Goal: Find specific page/section: Find specific page/section

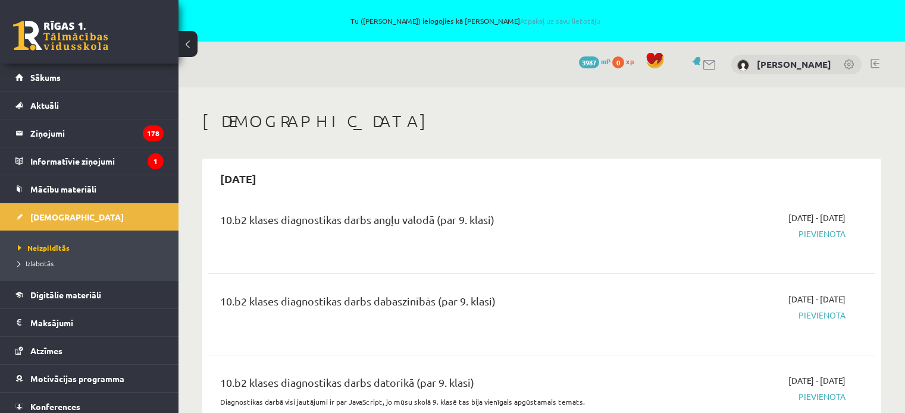
scroll to position [535, 0]
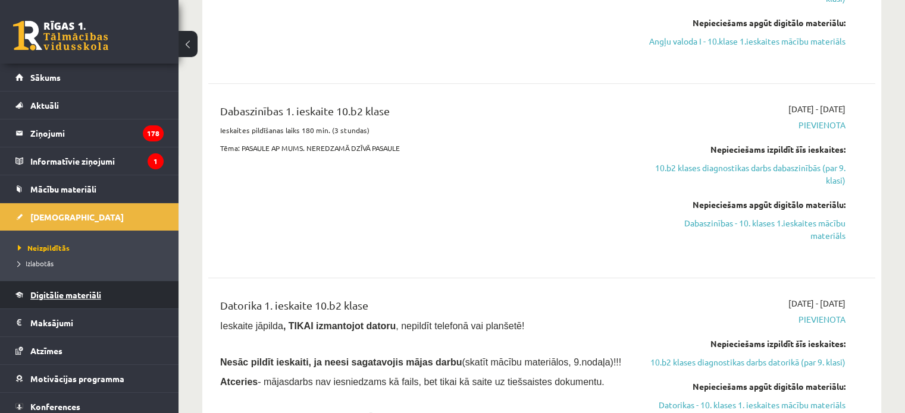
click at [64, 297] on span "Digitālie materiāli" at bounding box center [65, 295] width 71 height 11
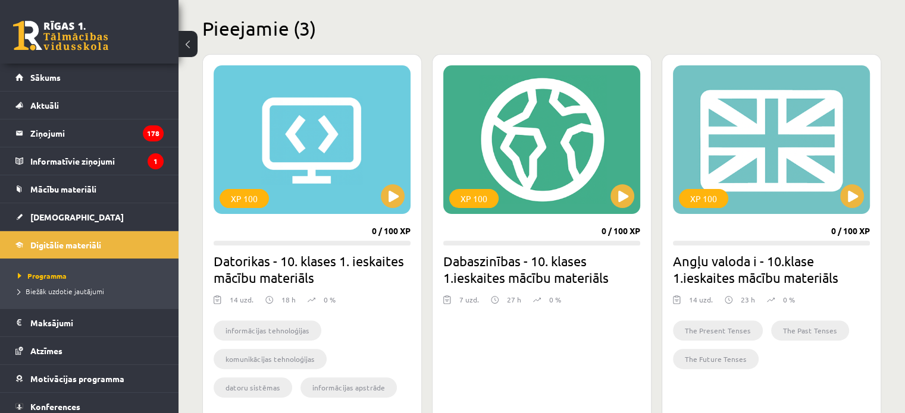
scroll to position [306, 0]
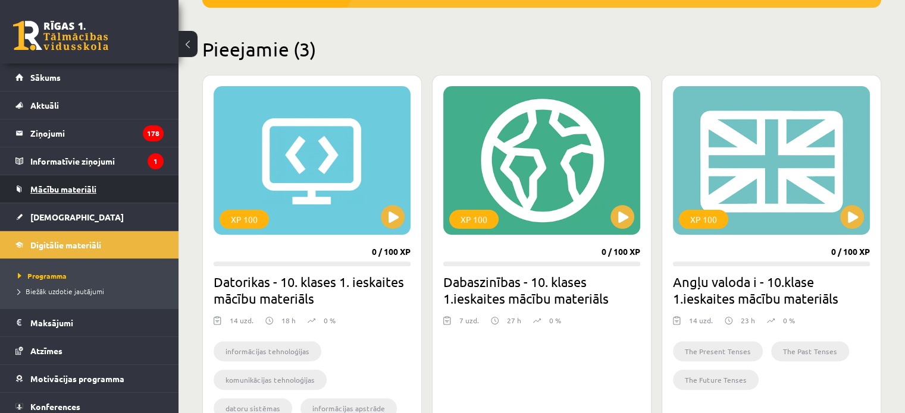
click at [73, 186] on span "Mācību materiāli" at bounding box center [63, 189] width 66 height 11
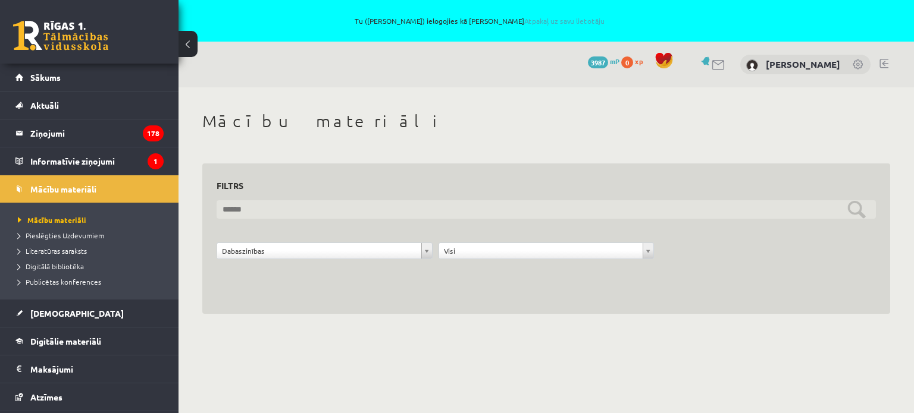
click at [268, 204] on input "text" at bounding box center [545, 209] width 659 height 18
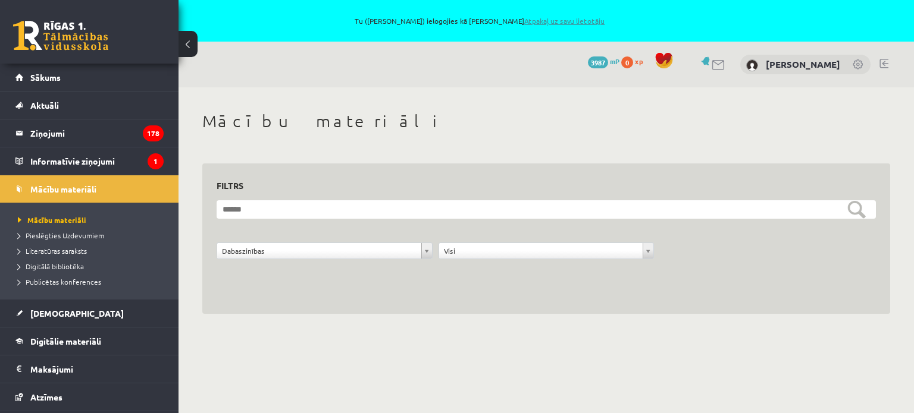
click at [551, 18] on link "Atpakaļ uz savu lietotāju" at bounding box center [564, 21] width 80 height 10
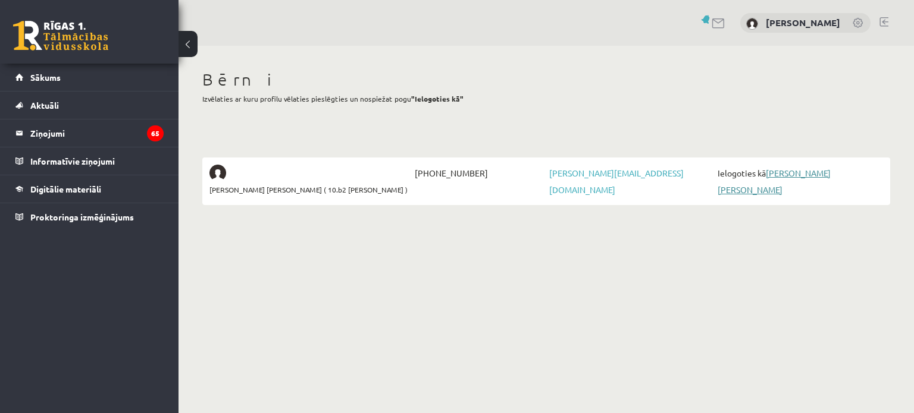
click at [792, 172] on link "[PERSON_NAME]" at bounding box center [773, 181] width 113 height 27
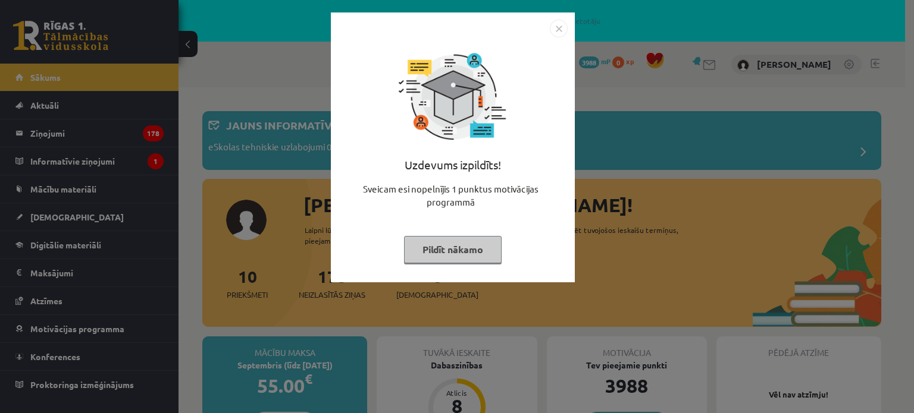
click at [476, 249] on button "Pildīt nākamo" at bounding box center [453, 249] width 98 height 27
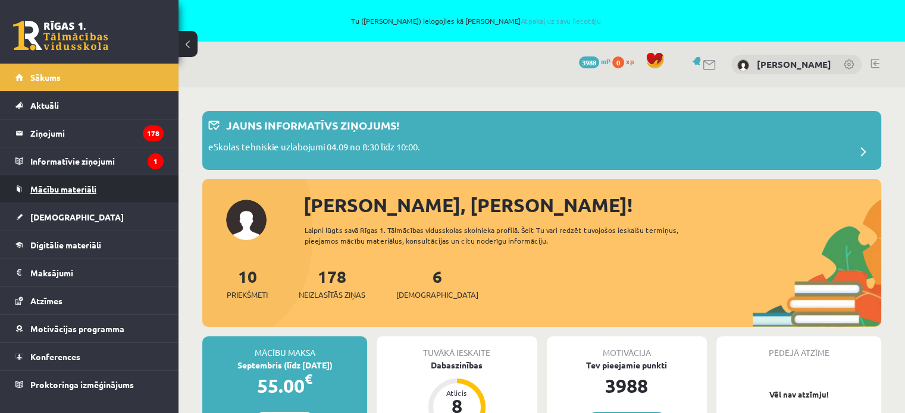
click at [58, 187] on span "Mācību materiāli" at bounding box center [63, 189] width 66 height 11
